Goal: Find specific page/section: Find specific page/section

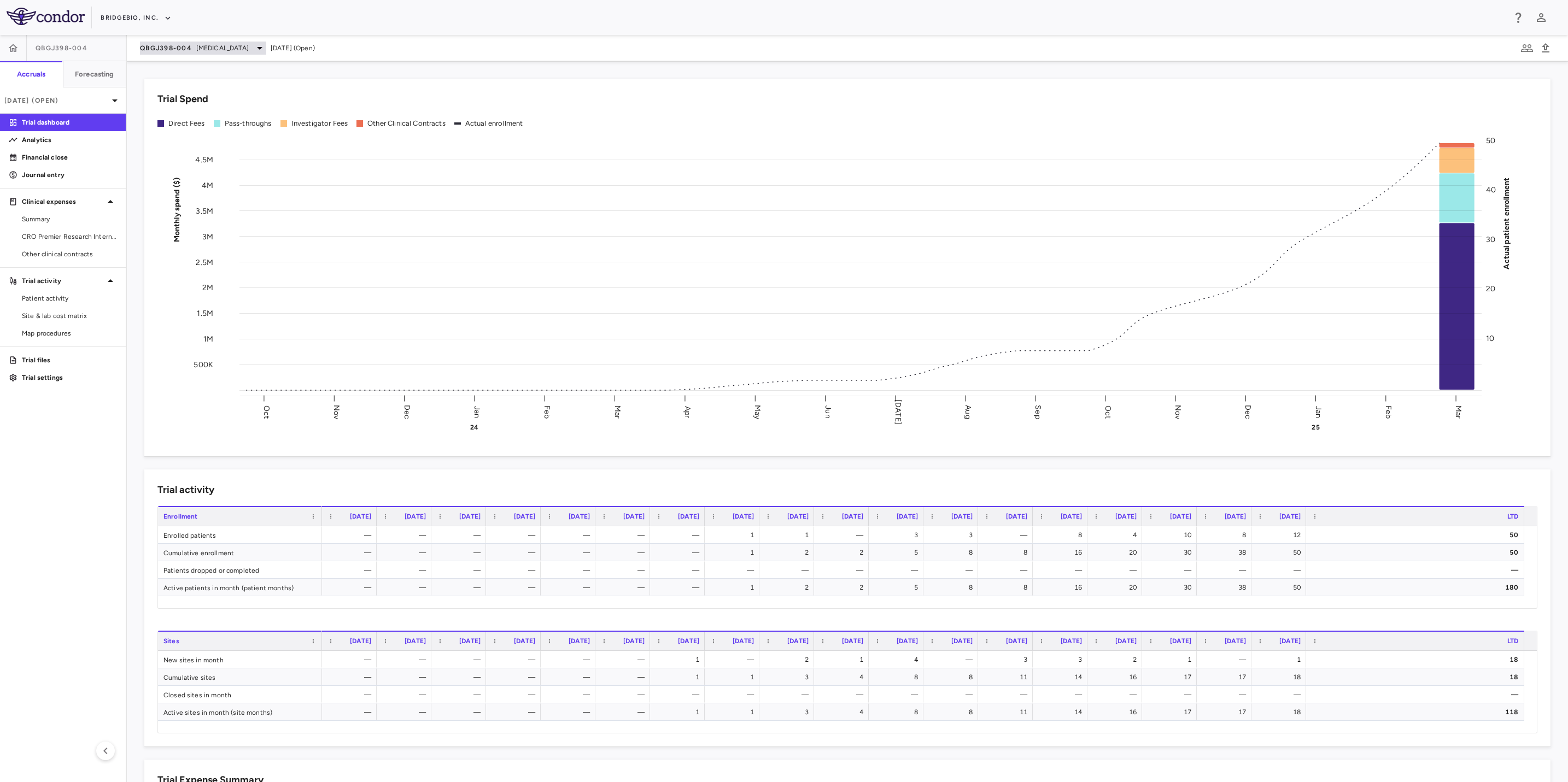
click at [237, 44] on span "[MEDICAL_DATA]" at bounding box center [222, 48] width 52 height 10
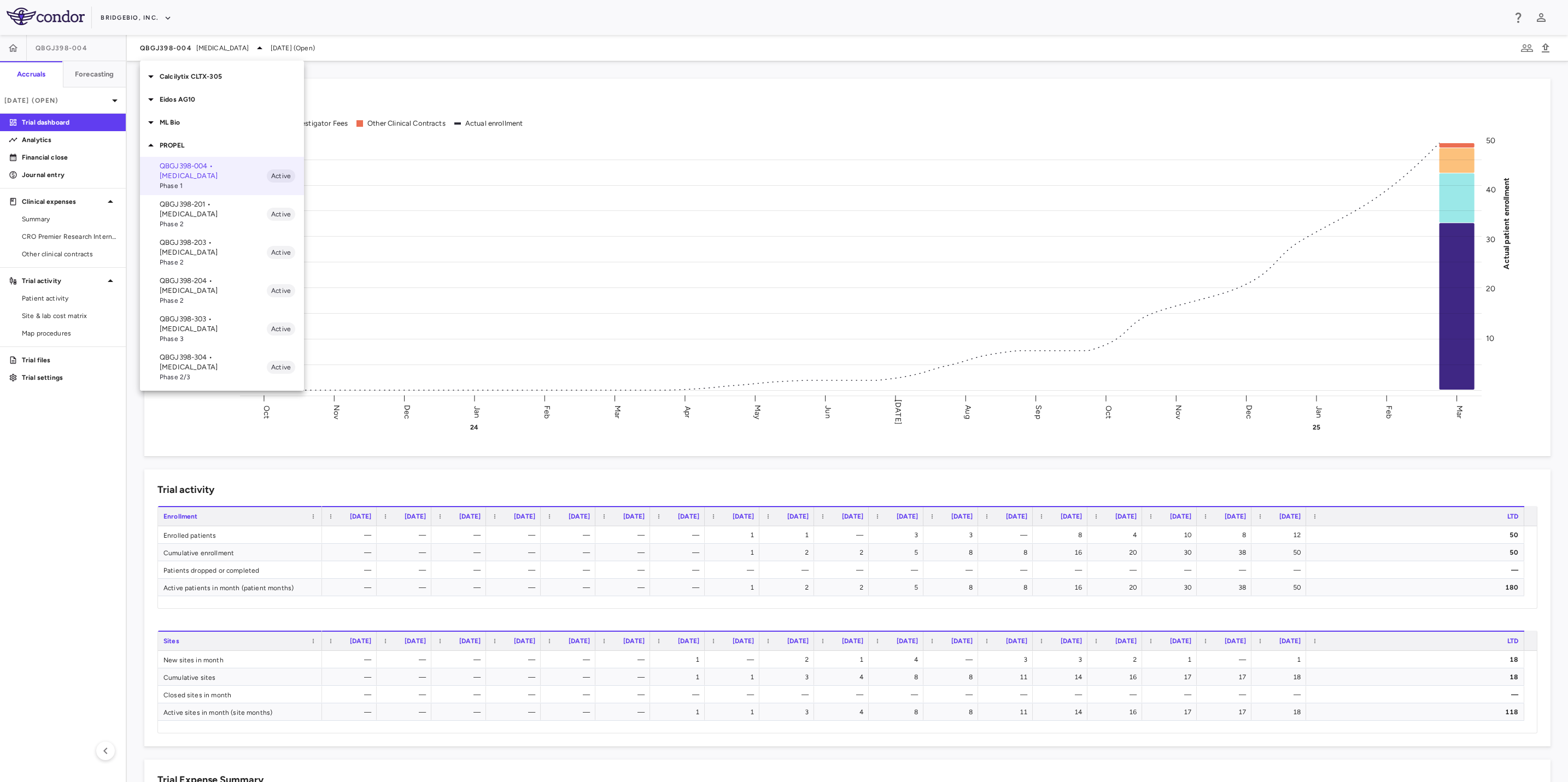
click at [220, 86] on div "Calcilytix CLTX-305" at bounding box center [222, 77] width 164 height 23
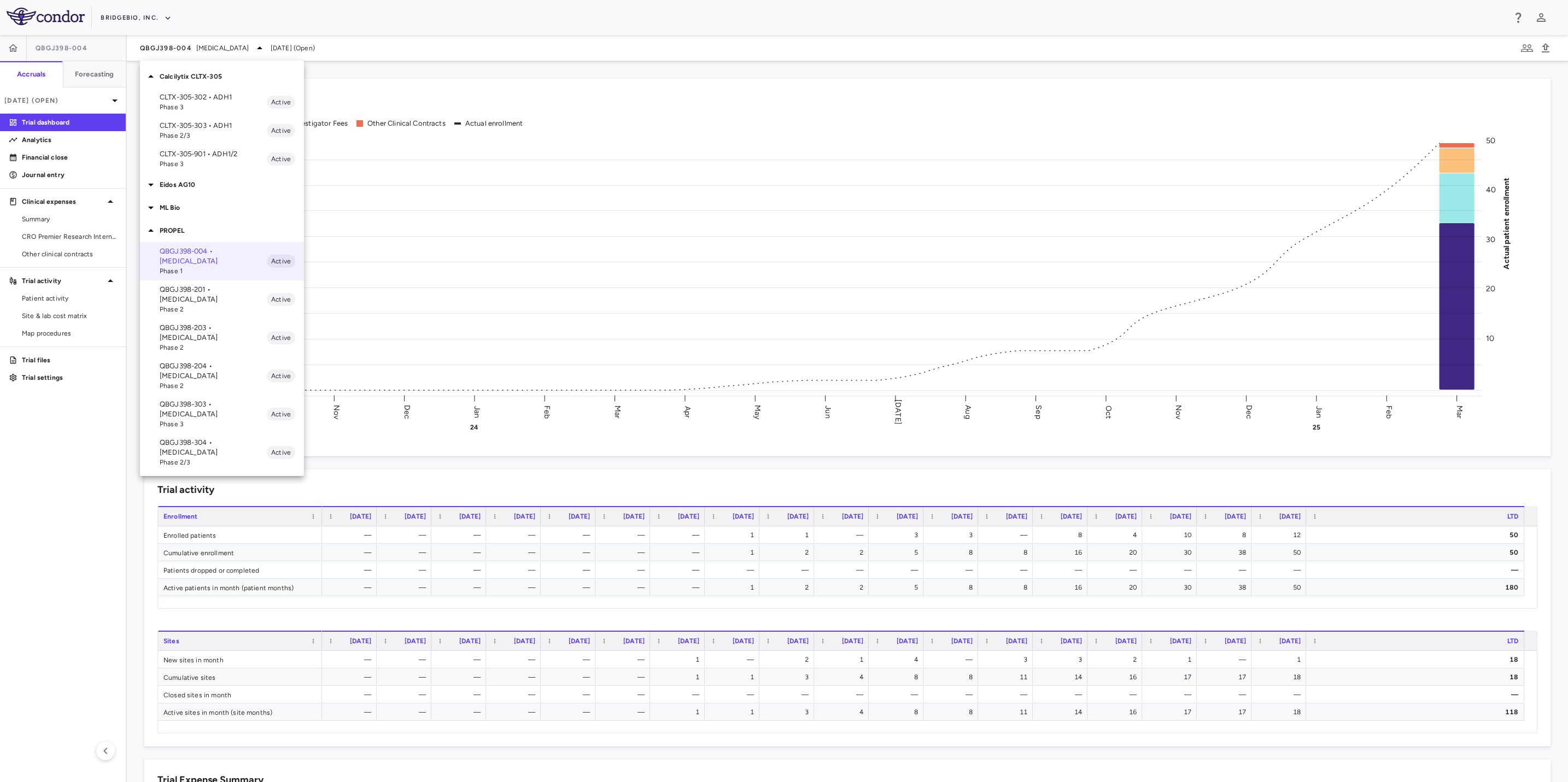
click at [232, 125] on p "CLTX-305-303 • ADH1" at bounding box center [213, 125] width 107 height 10
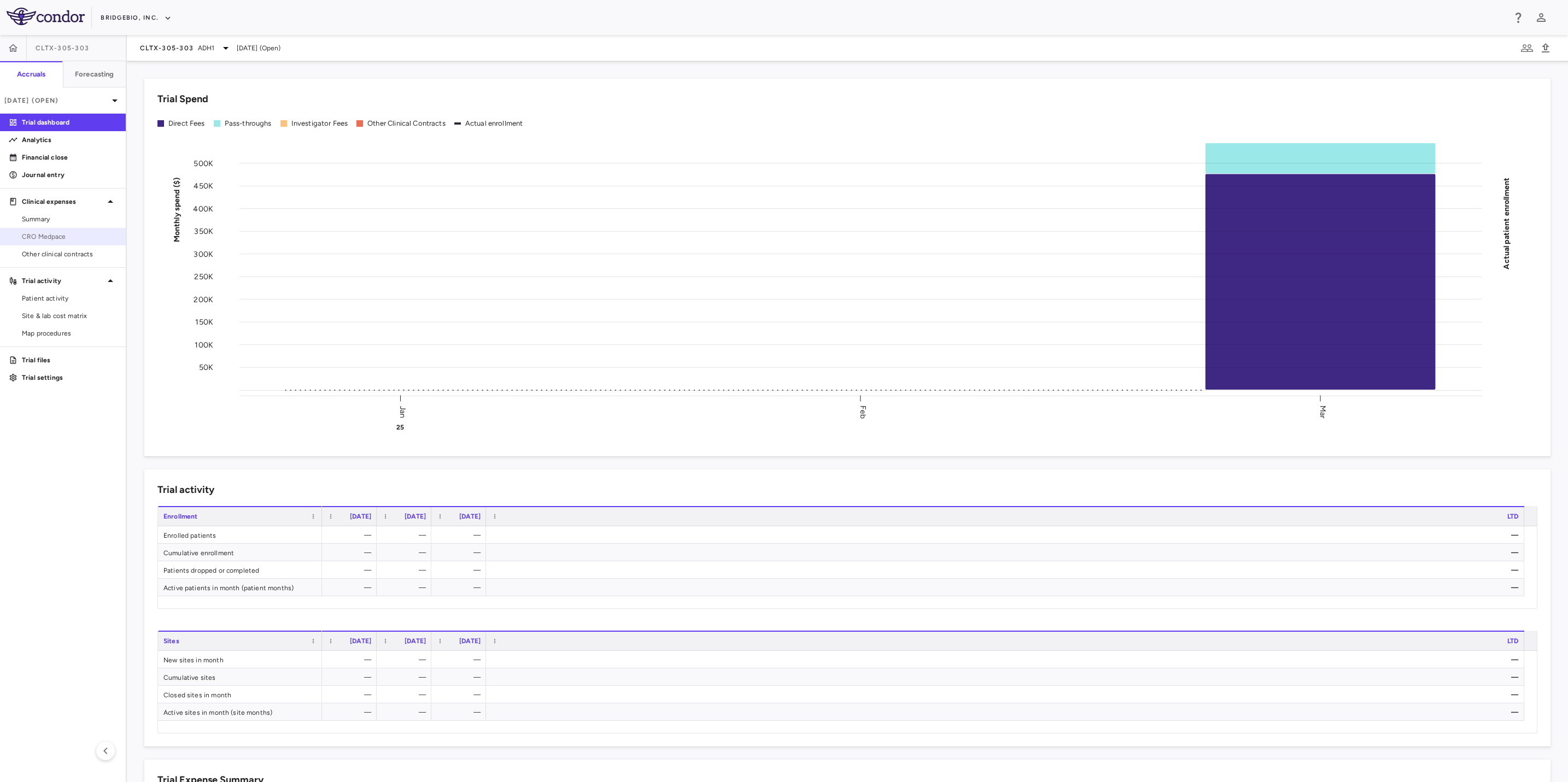
click at [72, 235] on span "CRO Medpace" at bounding box center [69, 237] width 95 height 10
